Goal: Navigation & Orientation: Find specific page/section

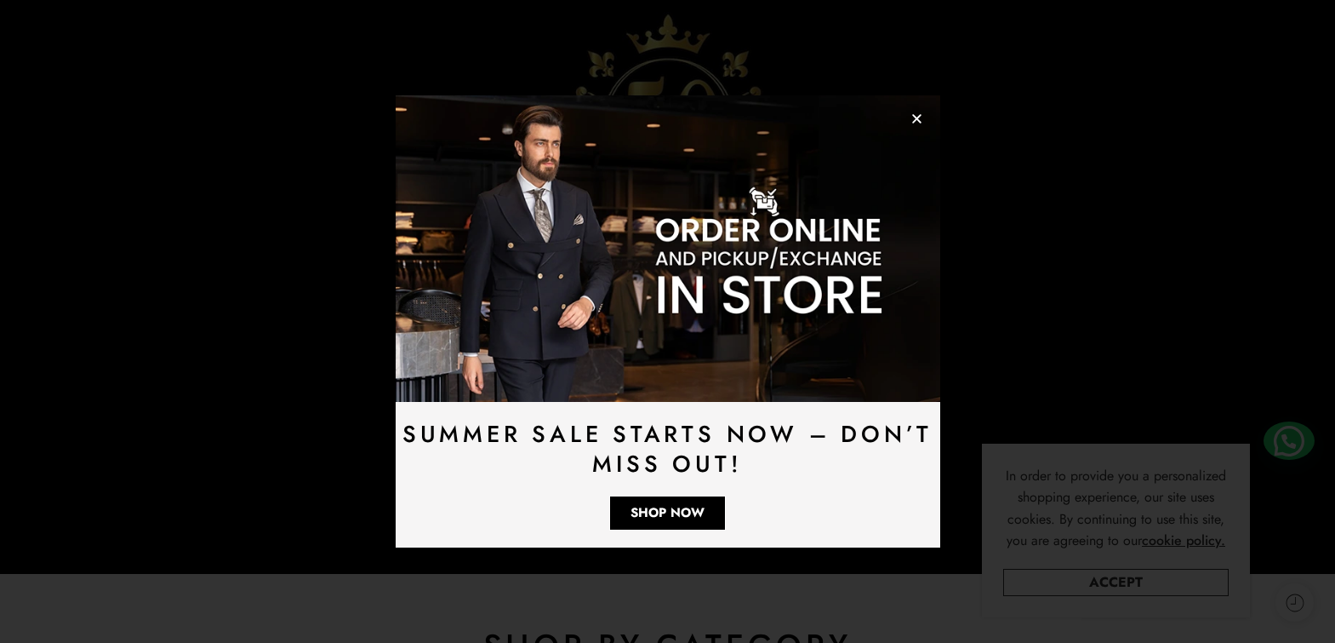
scroll to position [306, 0]
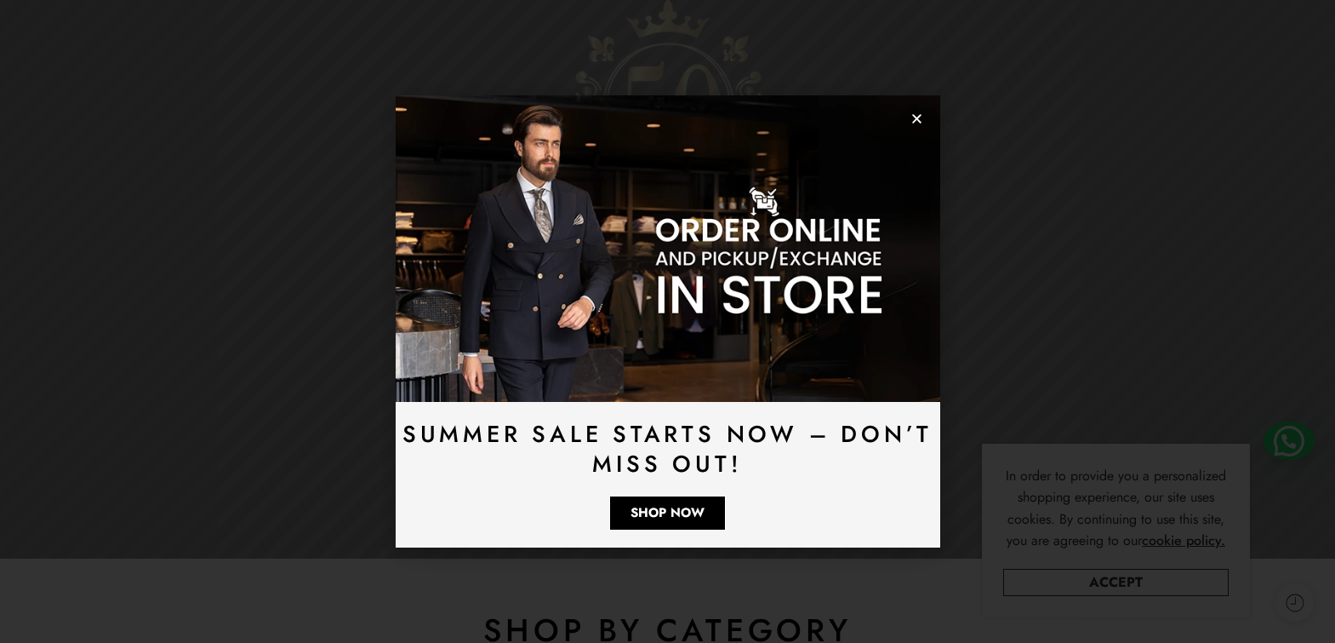
drag, startPoint x: 1343, startPoint y: 75, endPoint x: 1336, endPoint y: 109, distance: 34.7
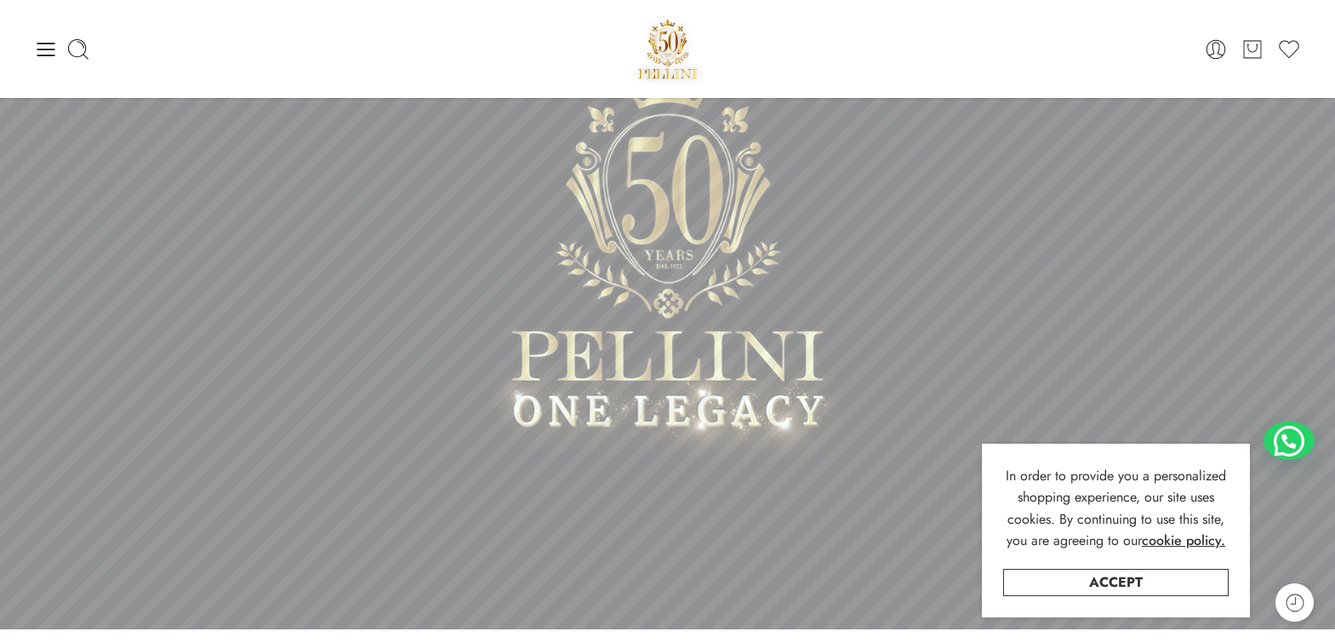
scroll to position [180, 0]
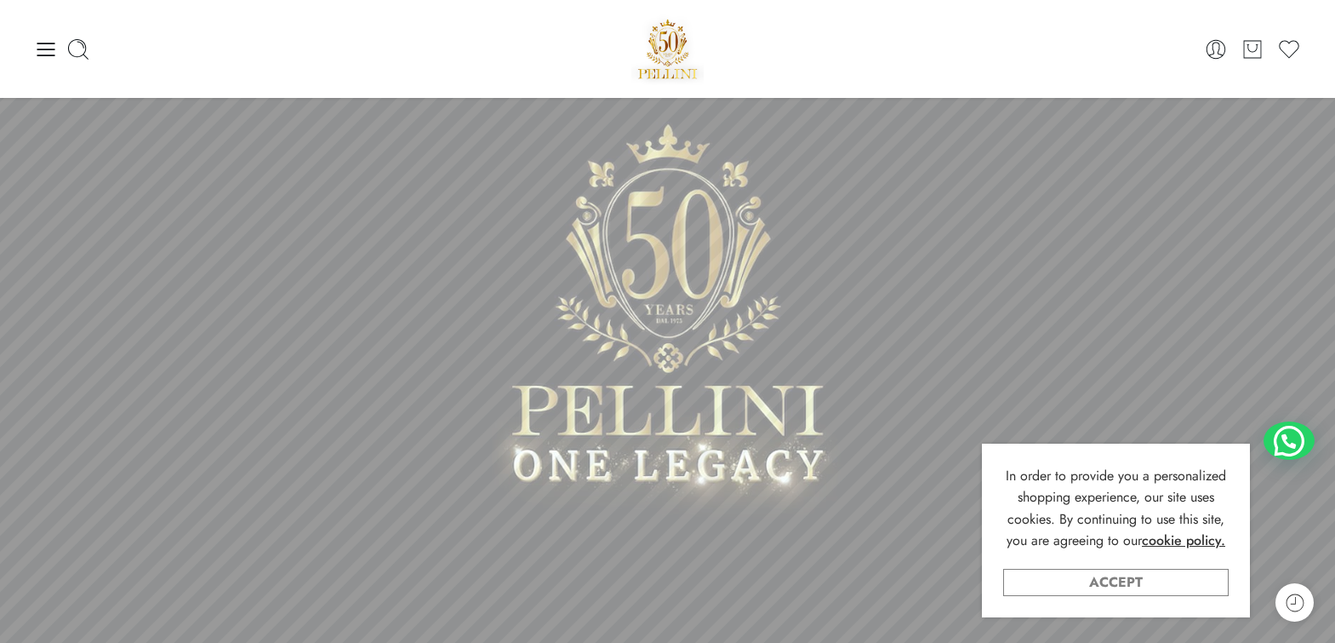
click at [1128, 582] on link "Accept" at bounding box center [1116, 581] width 226 height 27
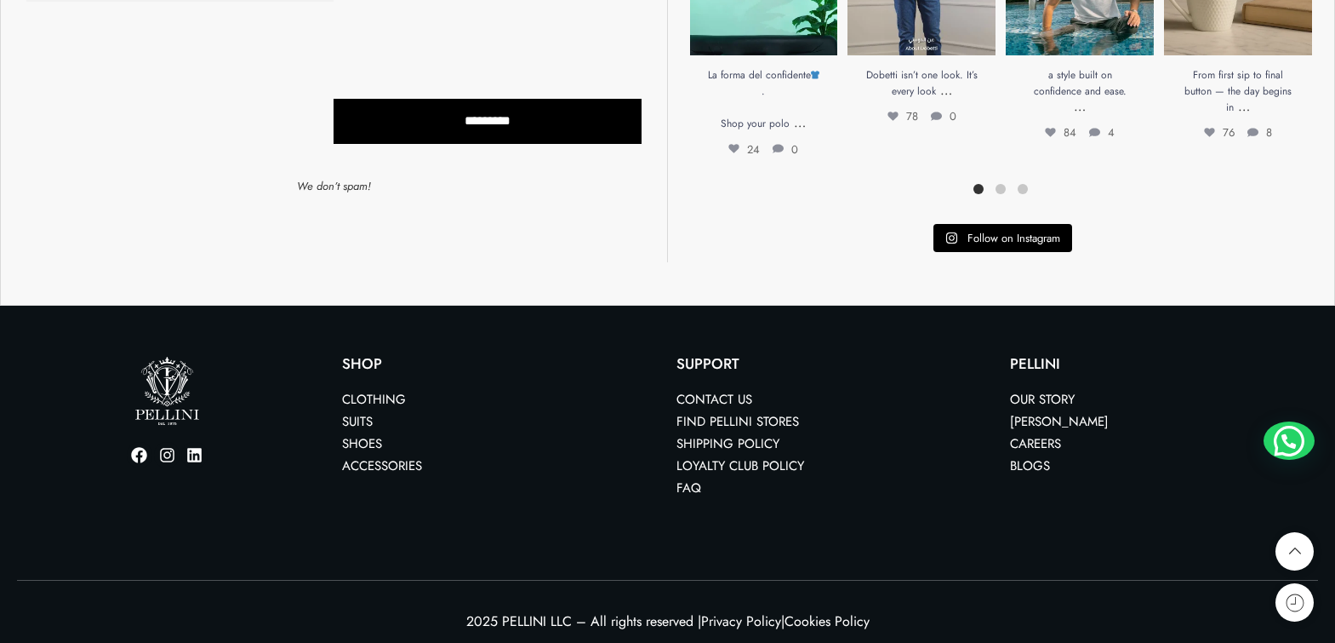
scroll to position [4978, 0]
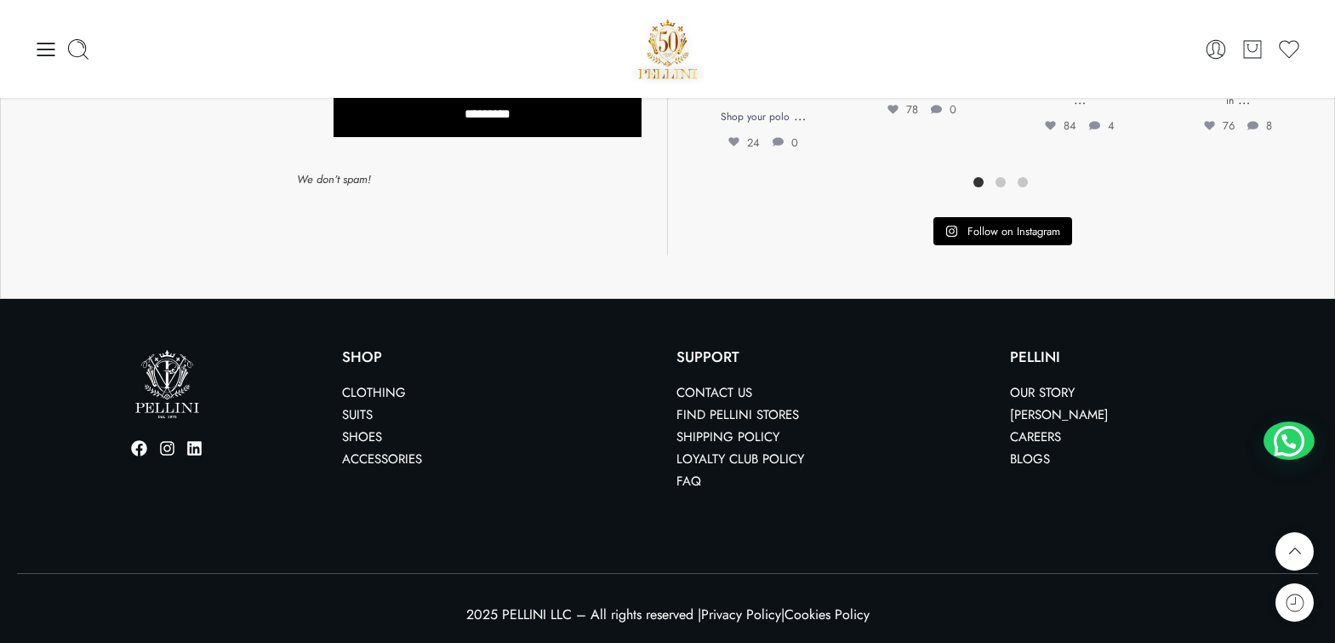
click at [709, 390] on link "Contact us" at bounding box center [715, 392] width 76 height 19
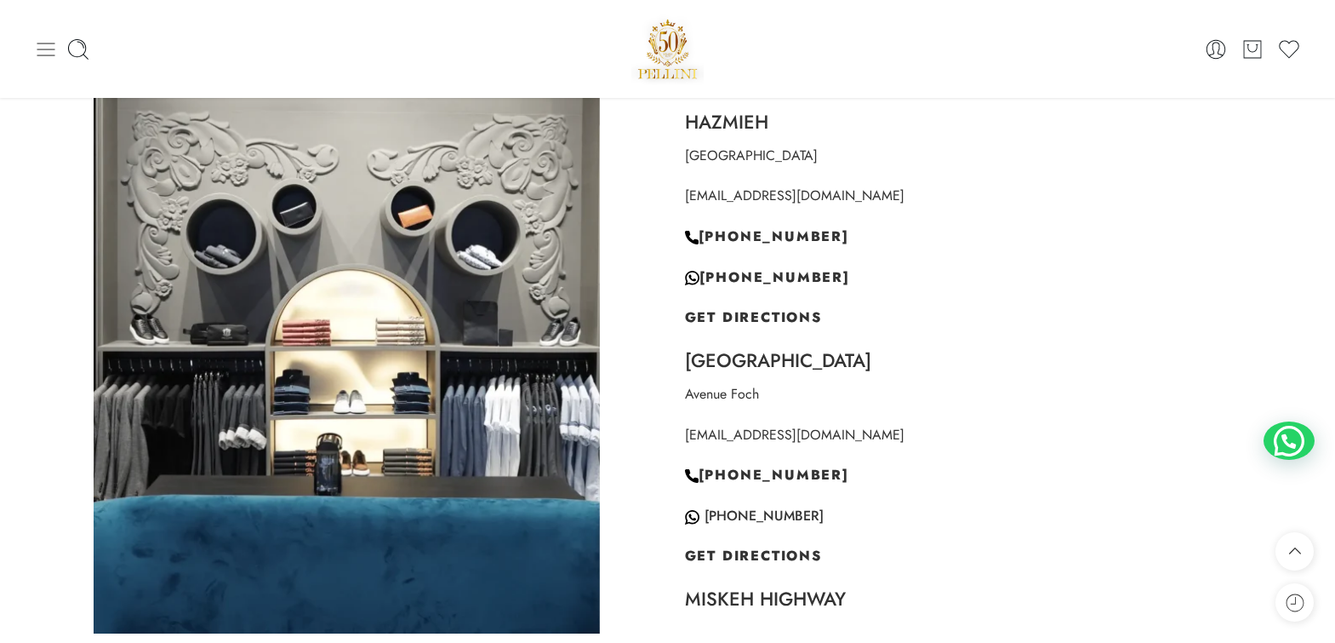
click at [45, 53] on icon at bounding box center [46, 49] width 24 height 24
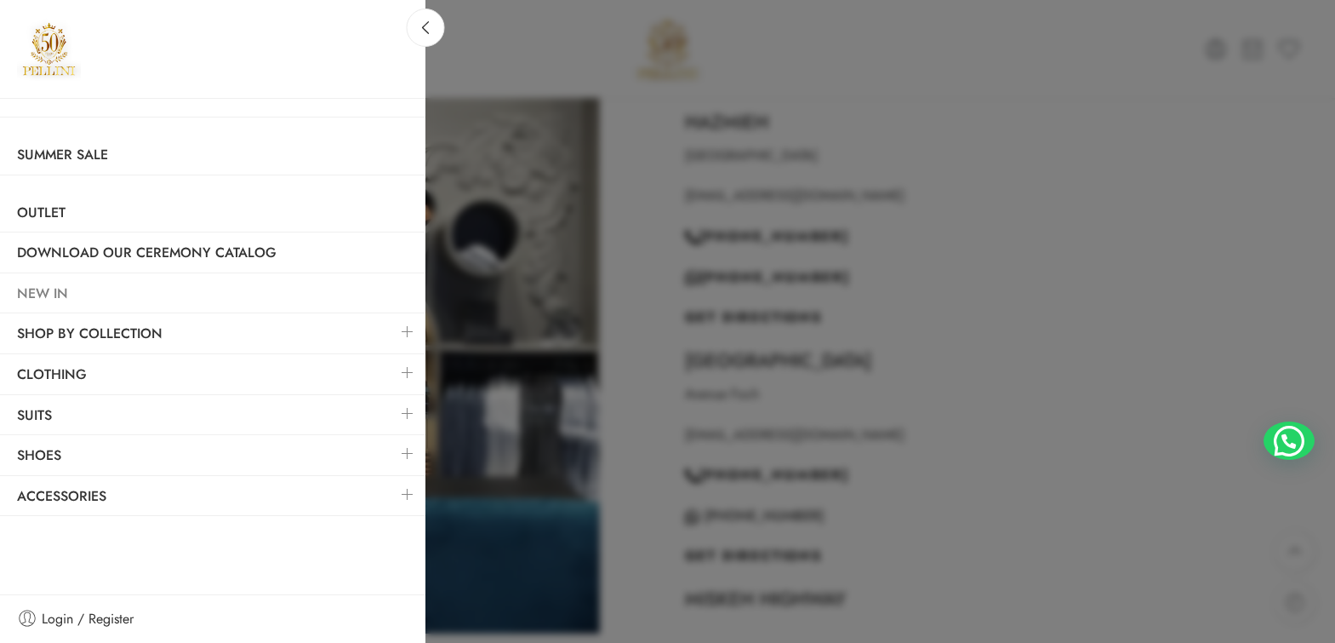
click at [55, 292] on link "NEW IN" at bounding box center [213, 293] width 426 height 39
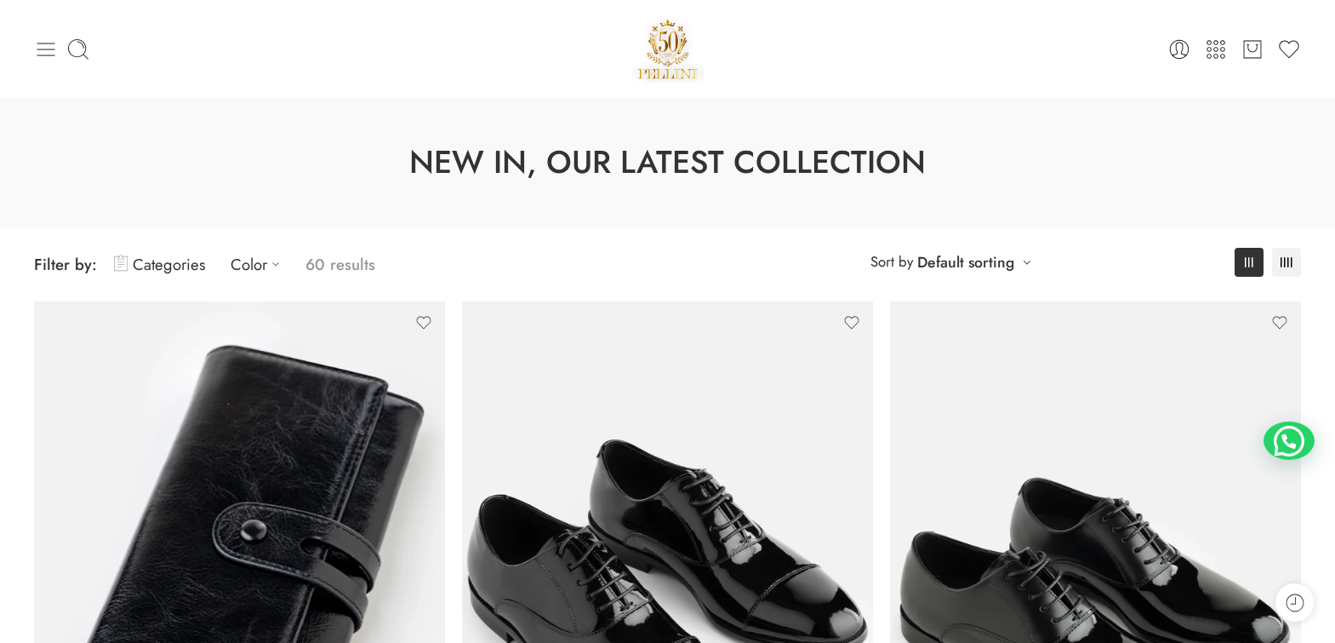
click at [37, 47] on icon at bounding box center [46, 49] width 24 height 24
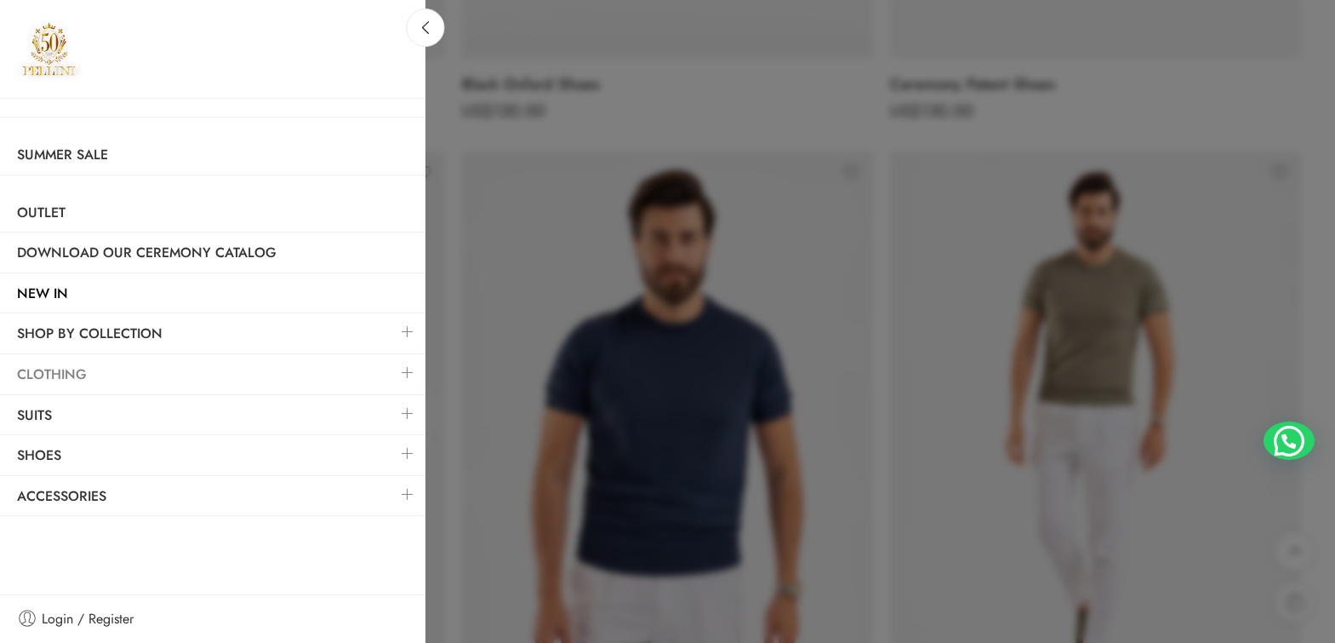
scroll to position [794, 0]
